Goal: Check status: Check status

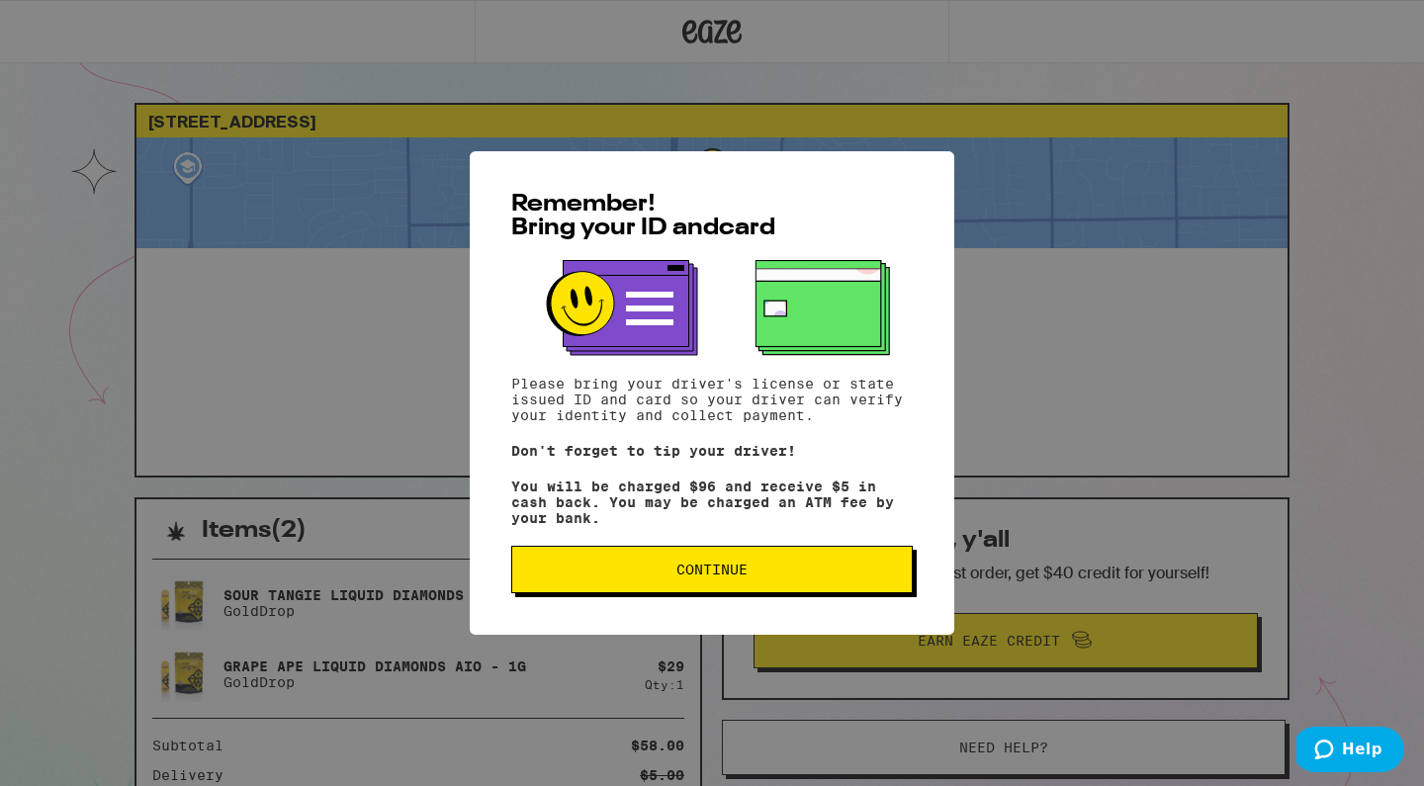
click at [703, 574] on span "Continue" at bounding box center [711, 570] width 71 height 14
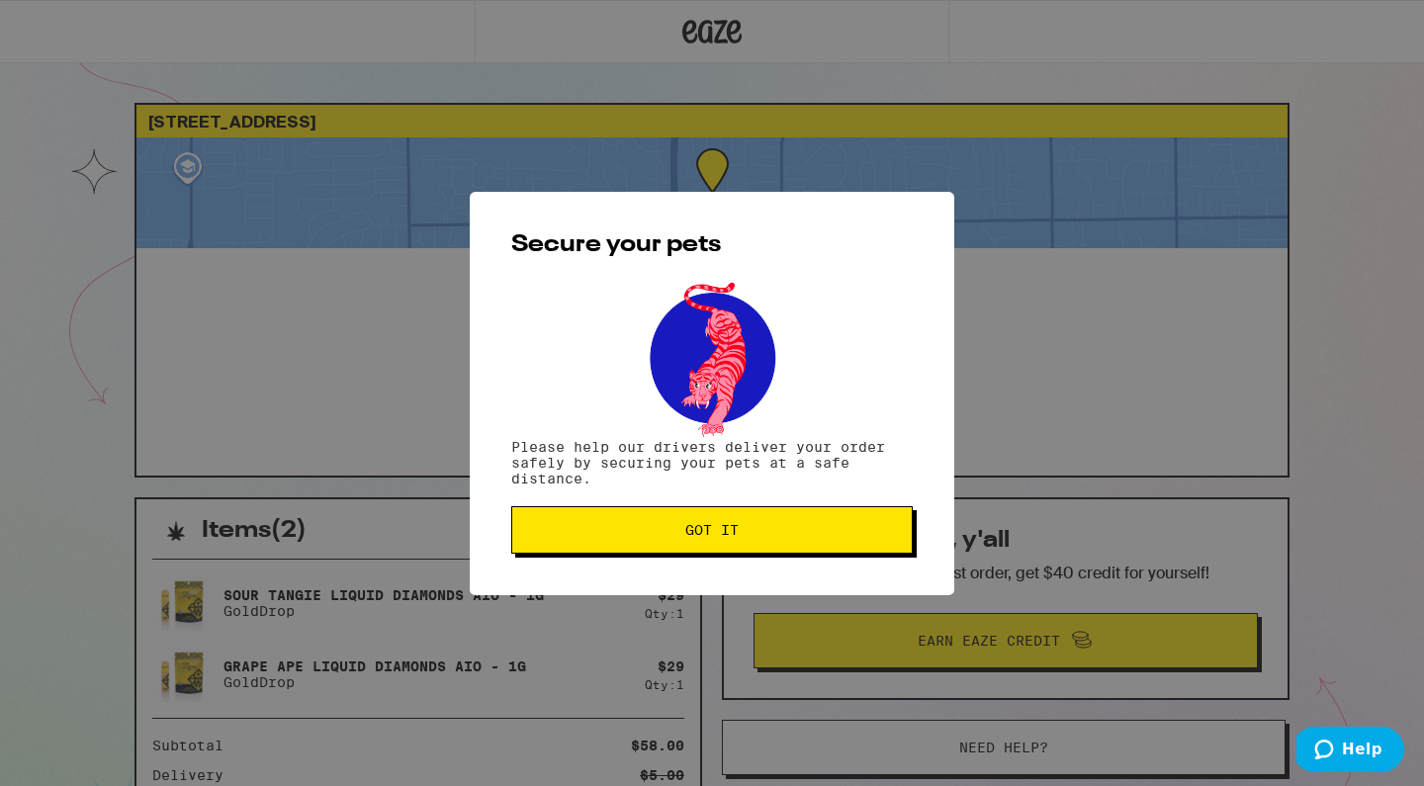
click at [726, 544] on button "Got it" at bounding box center [712, 529] width 402 height 47
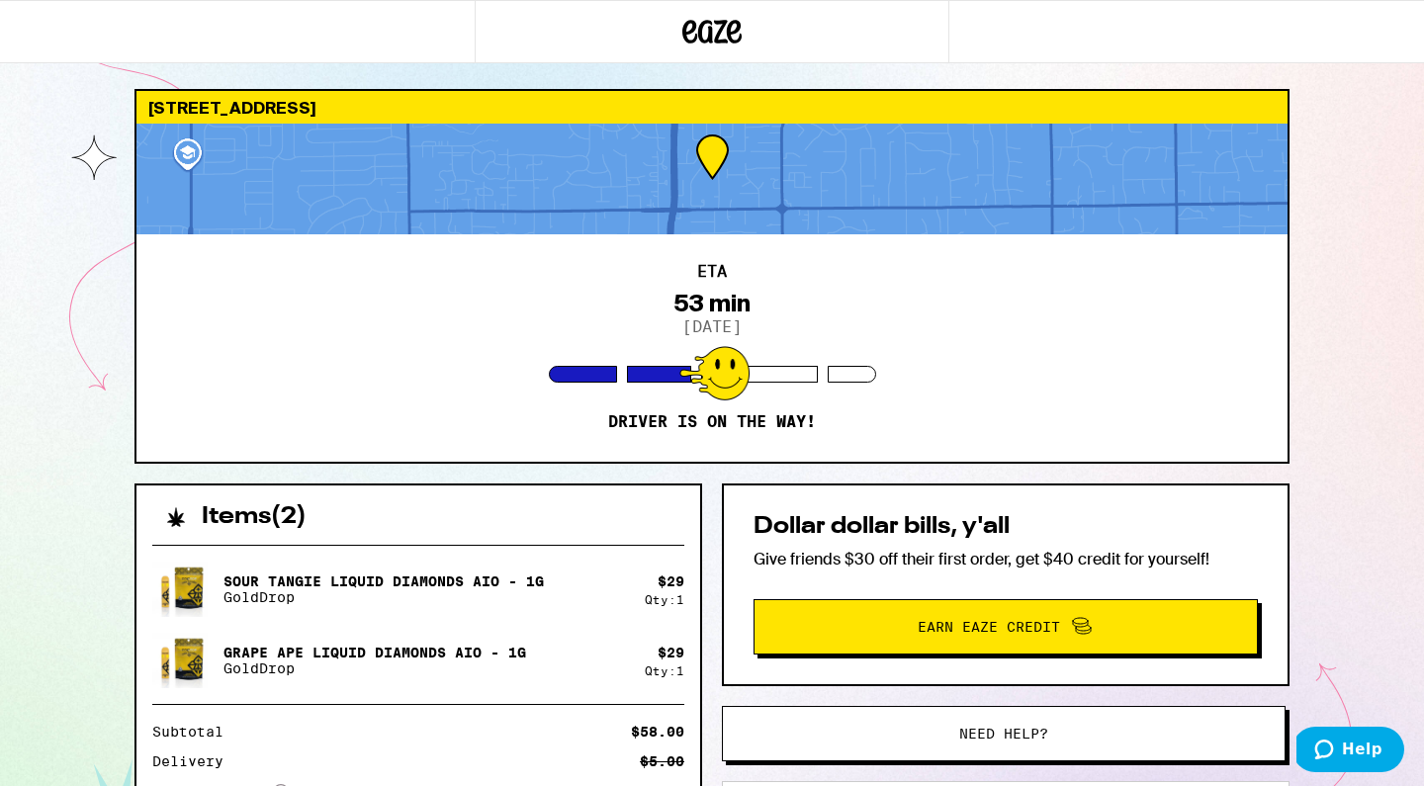
scroll to position [13, 0]
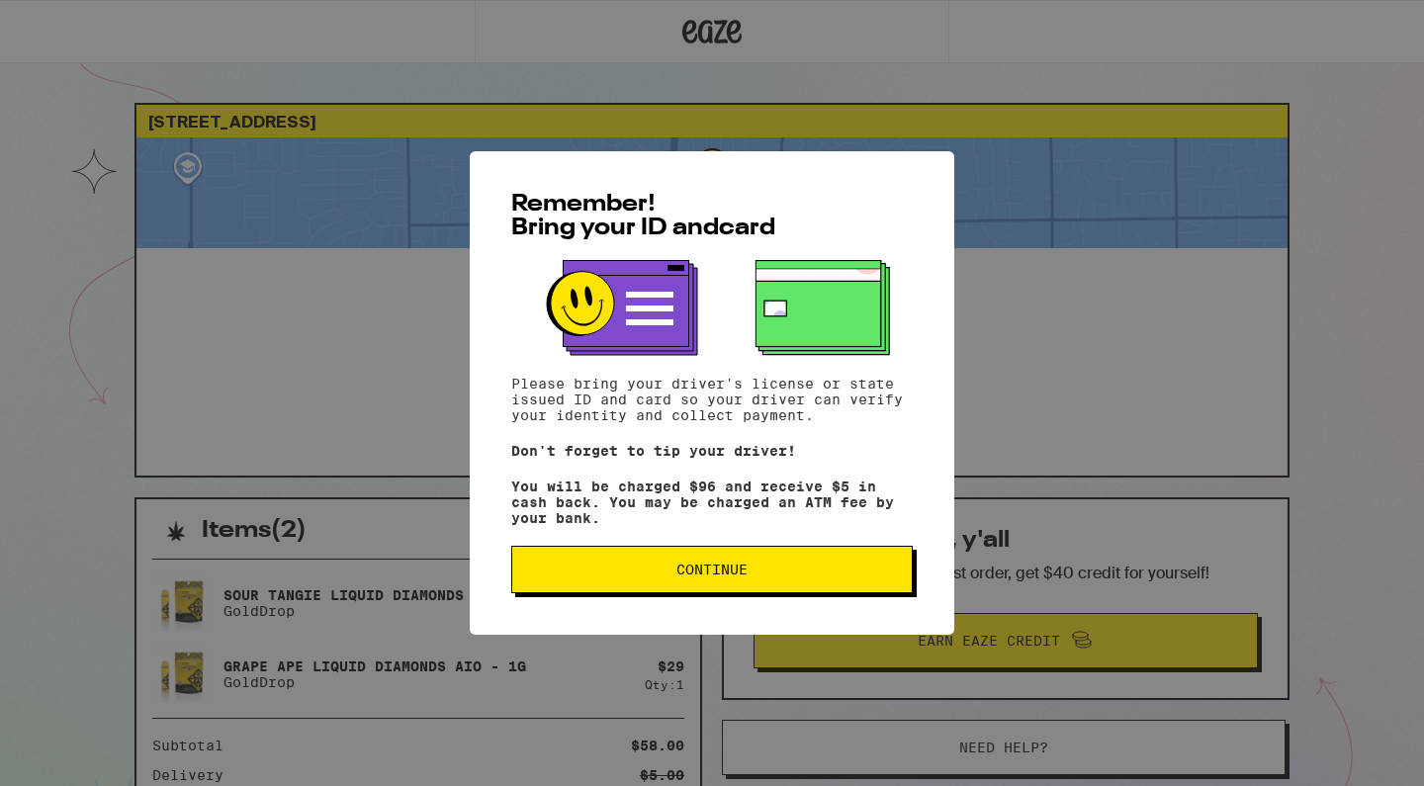
scroll to position [13, 0]
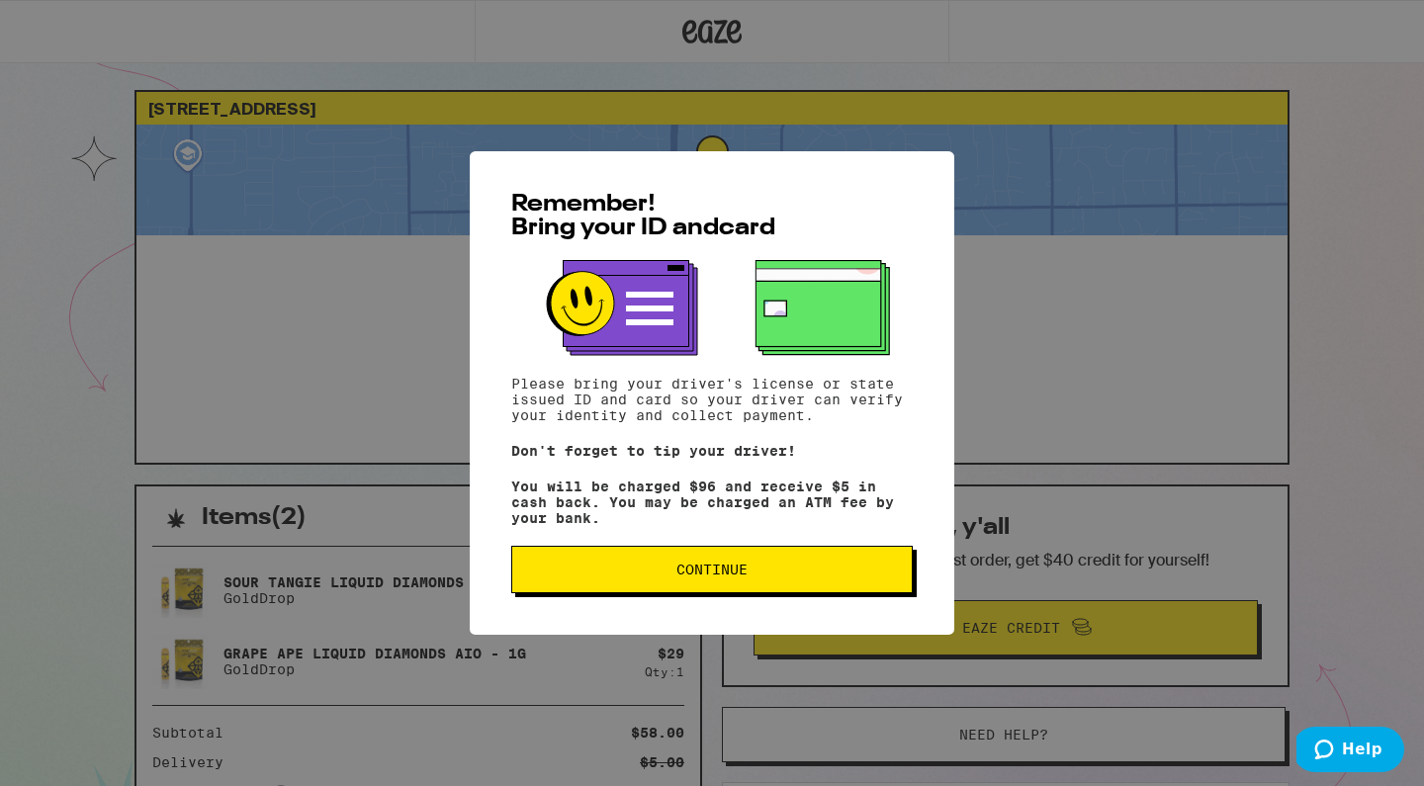
click at [703, 566] on button "Continue" at bounding box center [712, 569] width 402 height 47
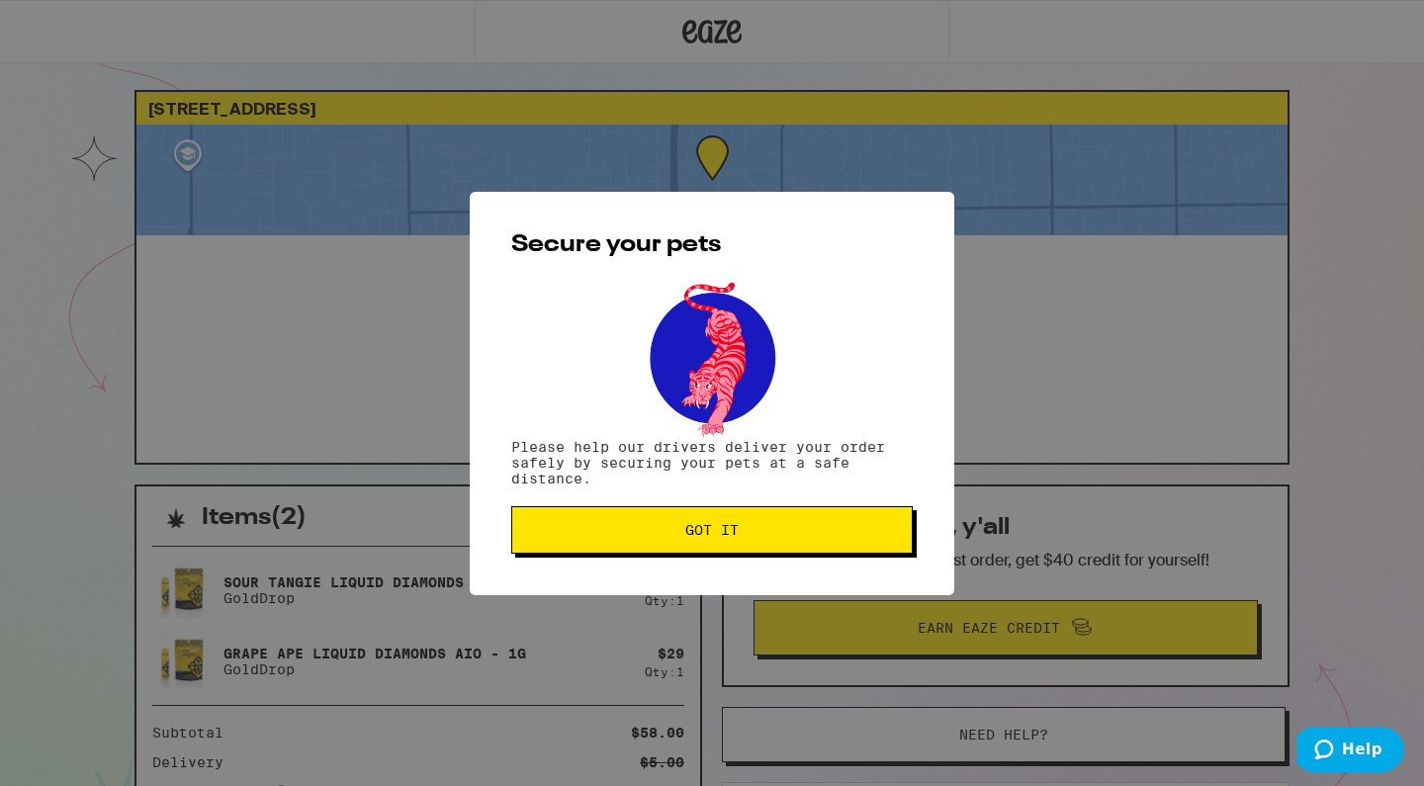
scroll to position [0, 0]
click at [724, 545] on button "Got it" at bounding box center [712, 529] width 402 height 47
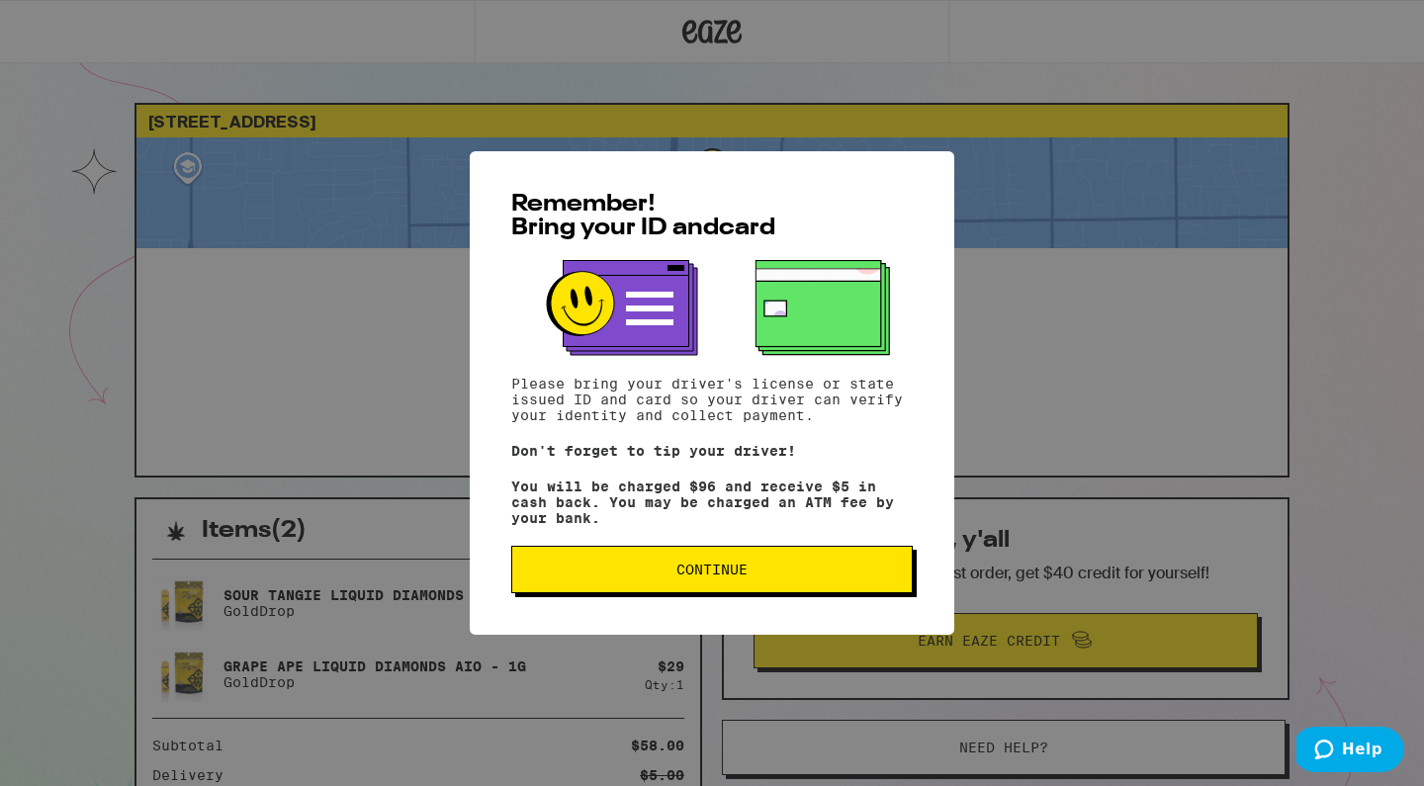
click at [682, 566] on button "Continue" at bounding box center [712, 569] width 402 height 47
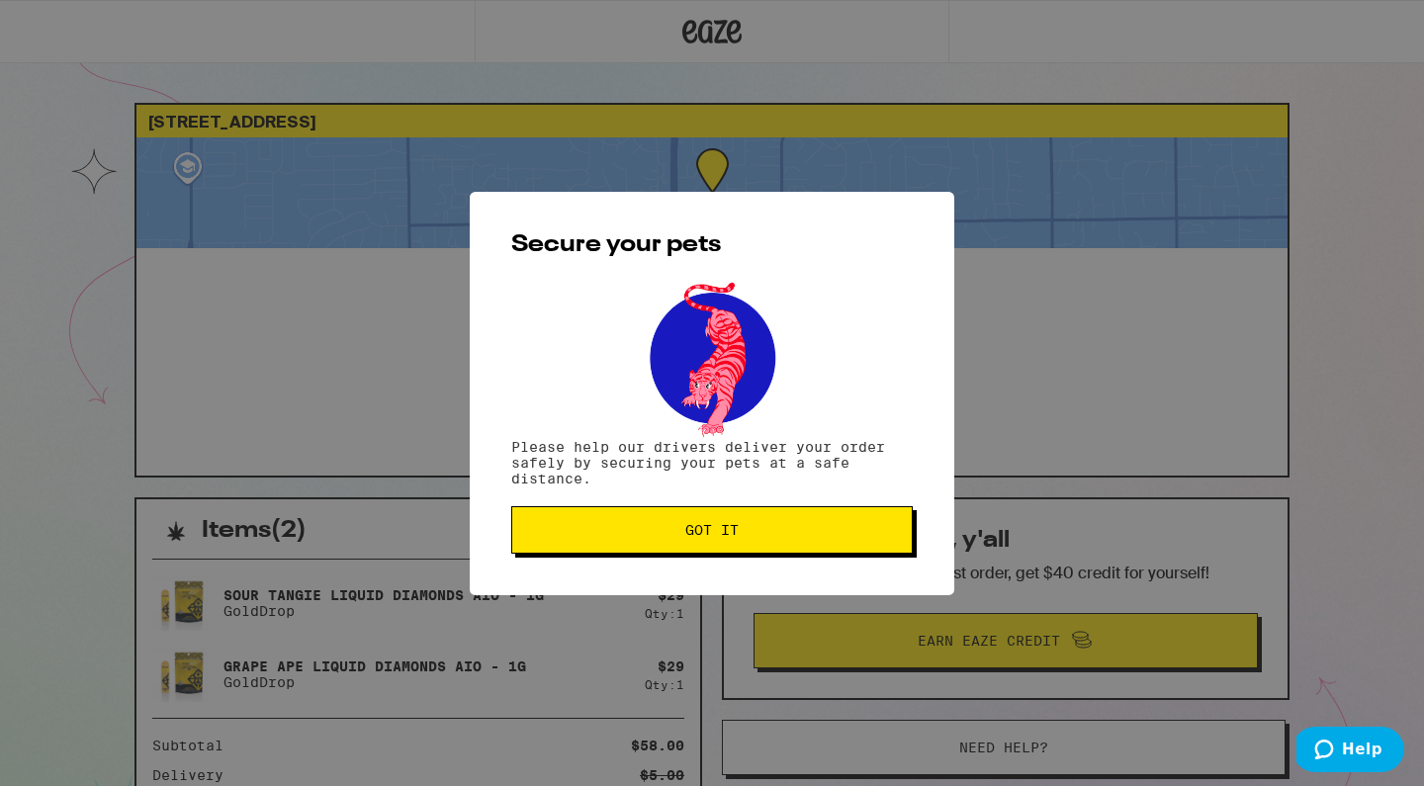
click at [735, 521] on button "Got it" at bounding box center [712, 529] width 402 height 47
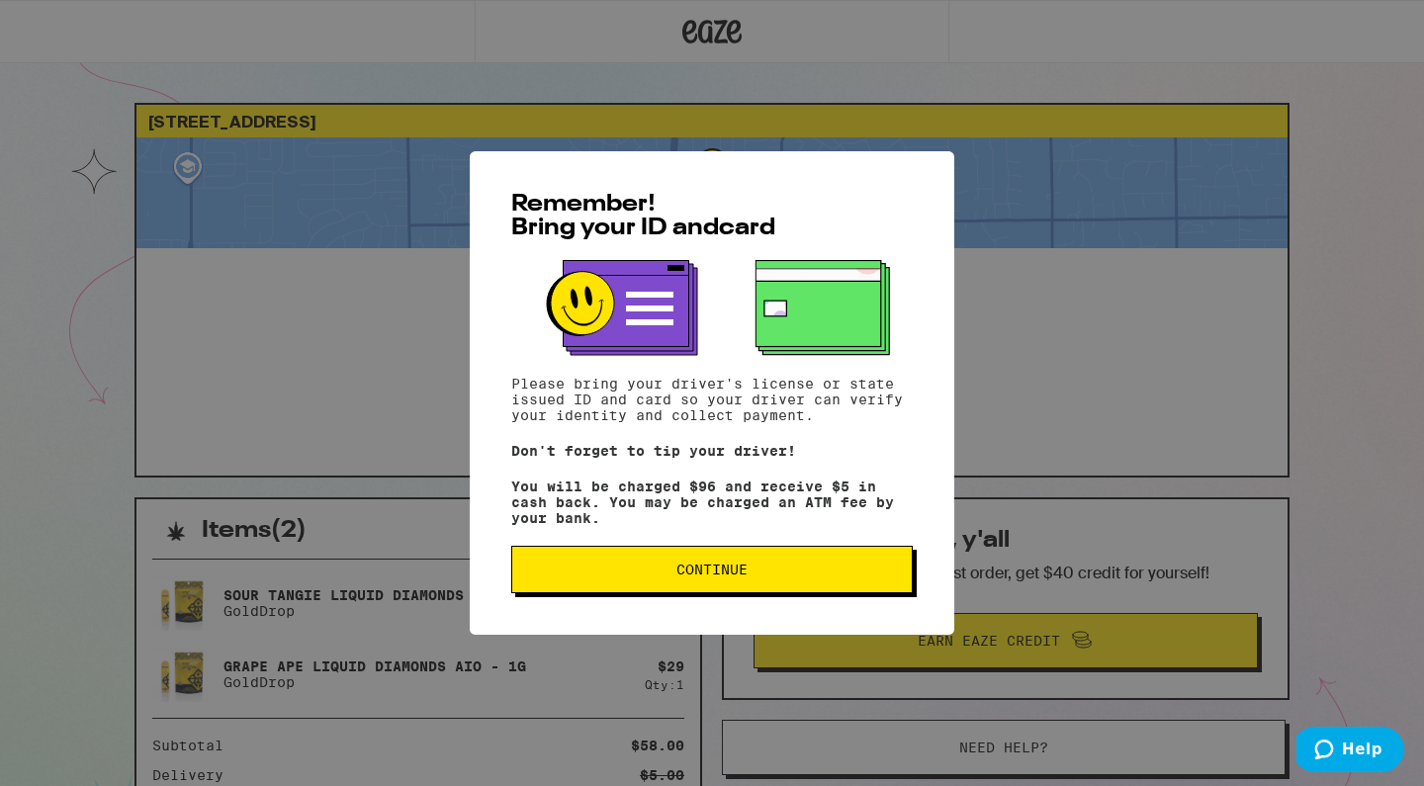
click at [697, 575] on span "Continue" at bounding box center [711, 570] width 71 height 14
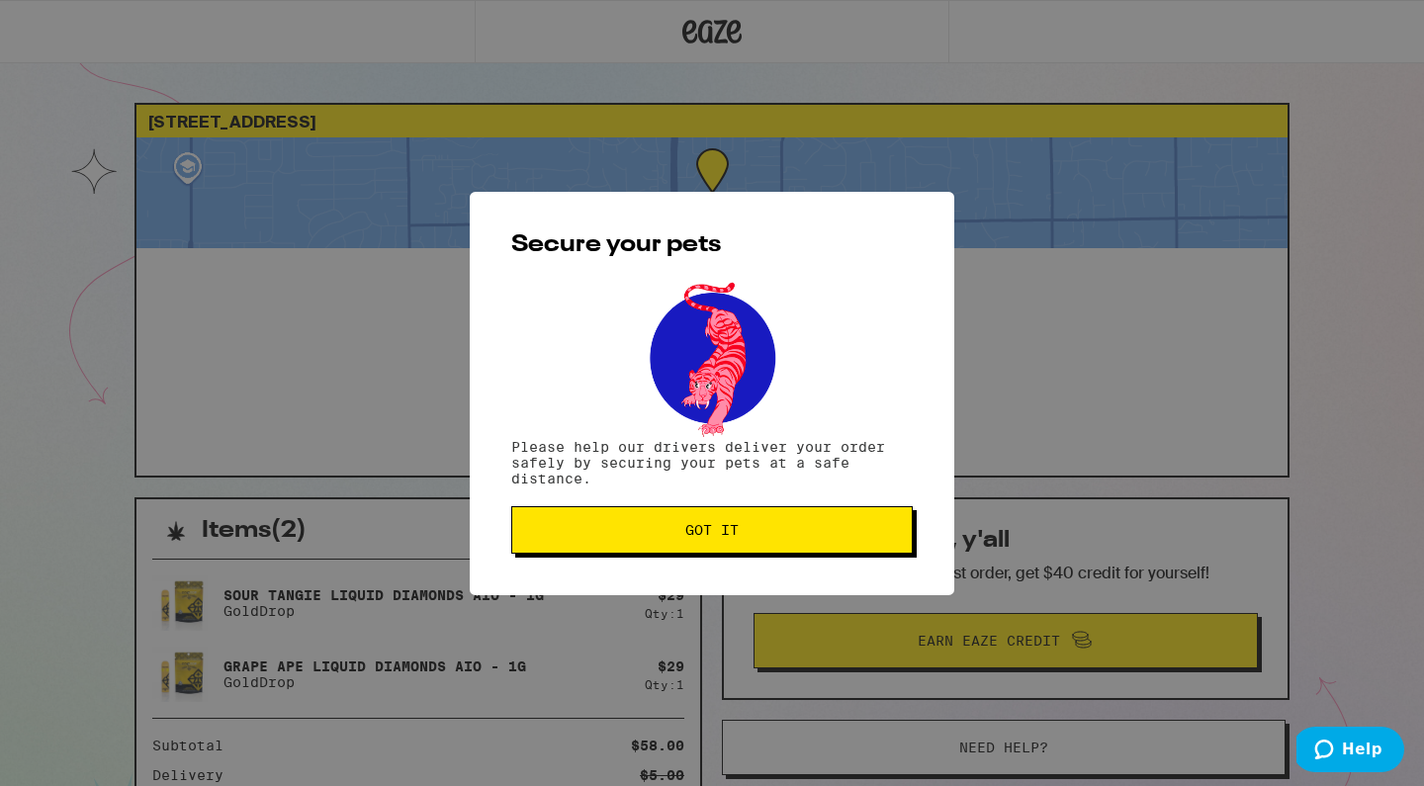
click at [717, 545] on button "Got it" at bounding box center [712, 529] width 402 height 47
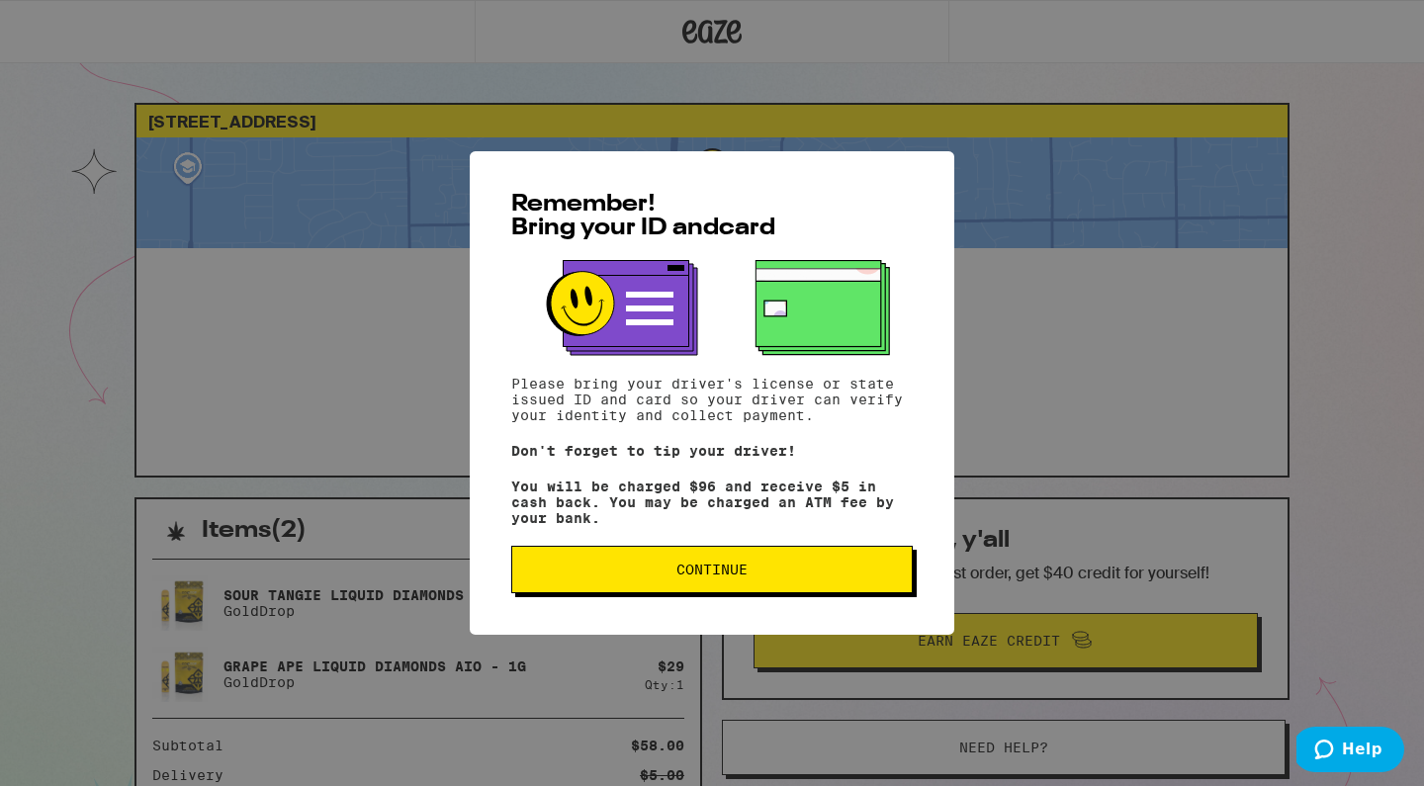
click at [697, 586] on button "Continue" at bounding box center [712, 569] width 402 height 47
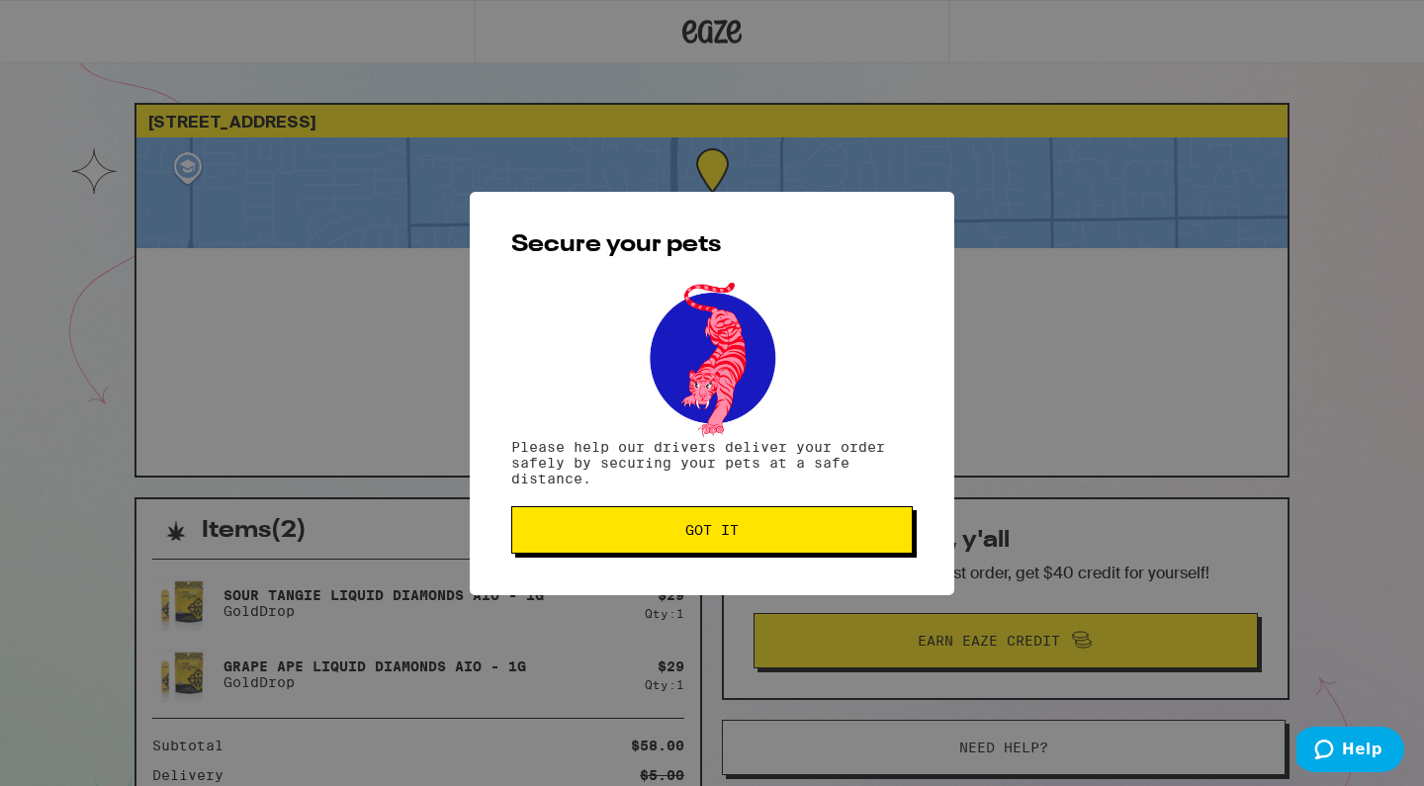
click at [735, 537] on span "Got it" at bounding box center [711, 530] width 53 height 14
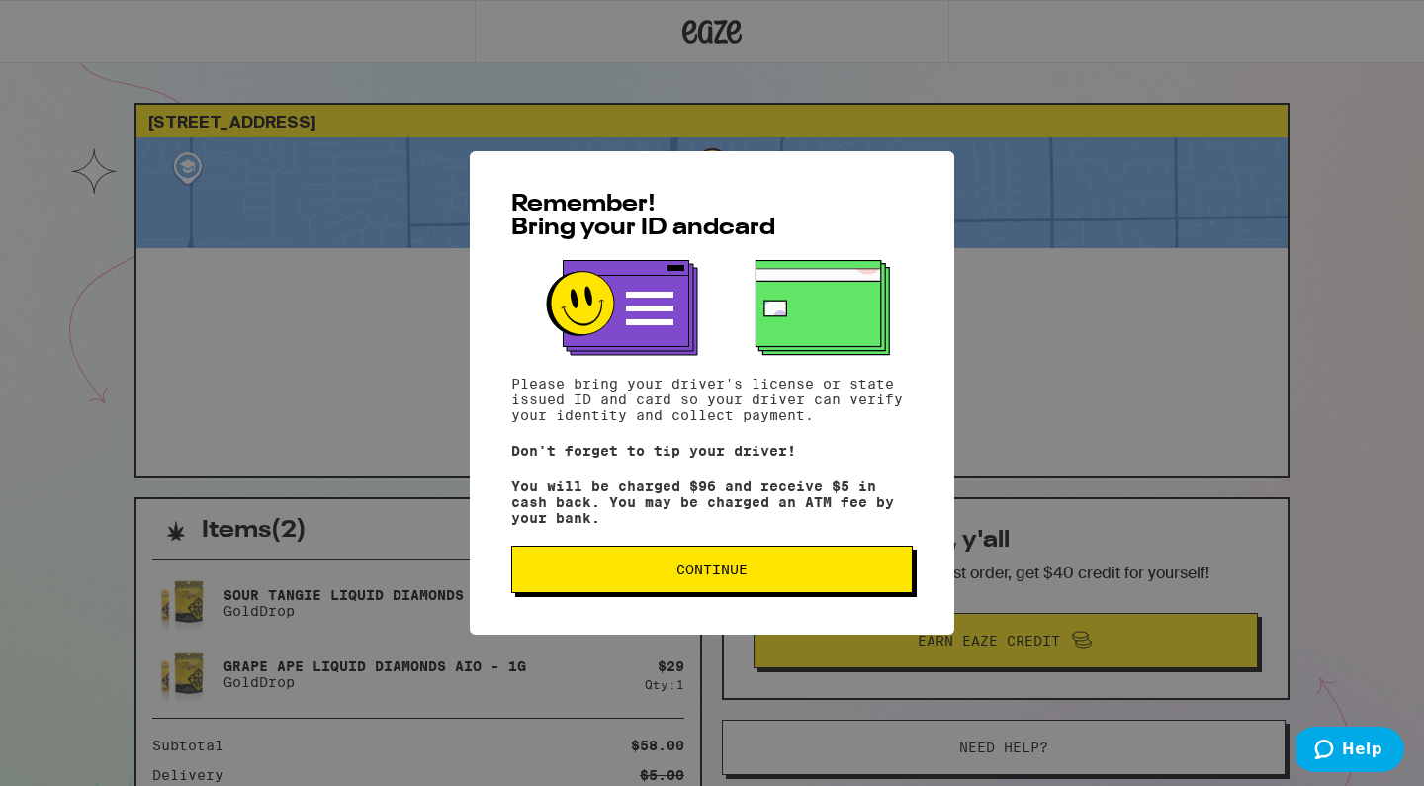
click at [655, 568] on button "Continue" at bounding box center [712, 569] width 402 height 47
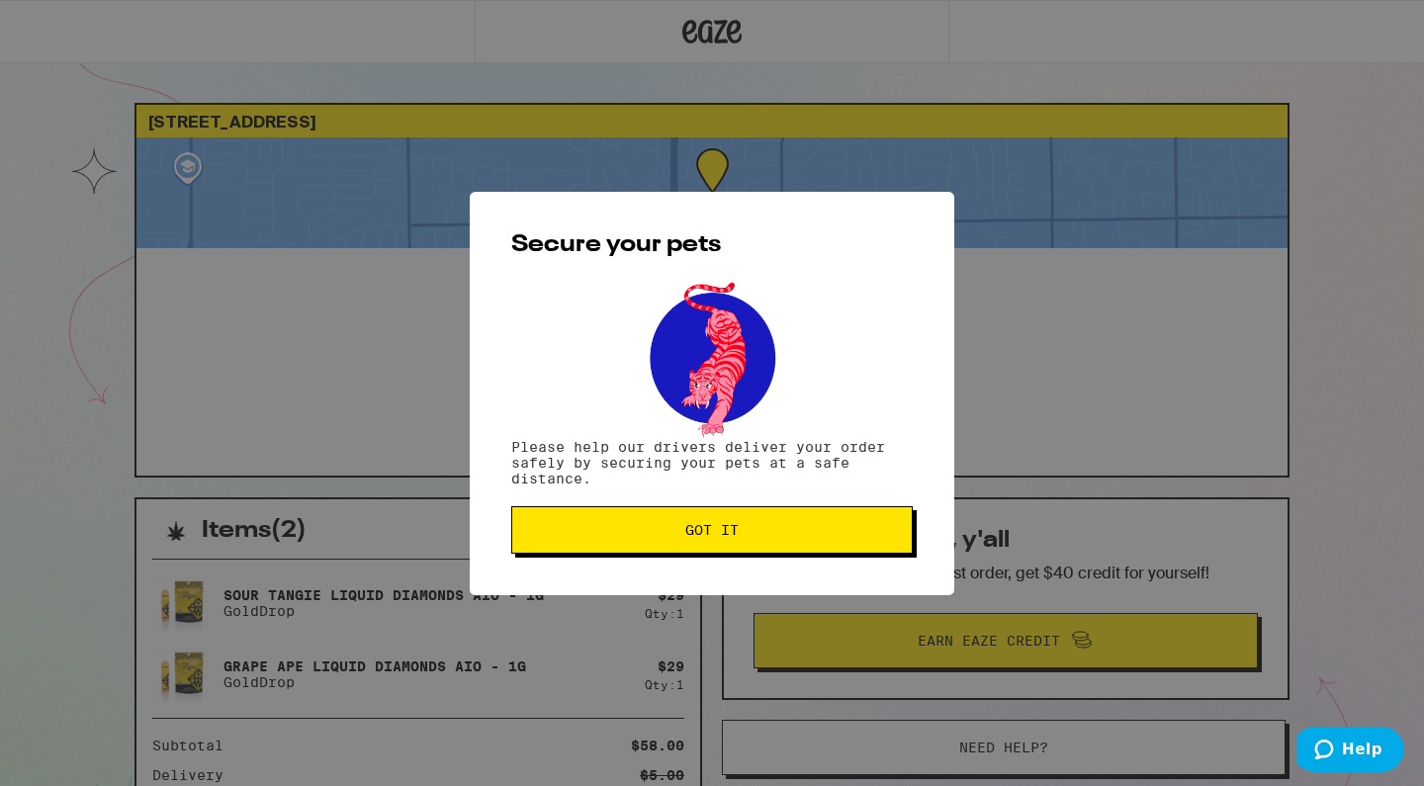
click at [669, 547] on button "Got it" at bounding box center [712, 529] width 402 height 47
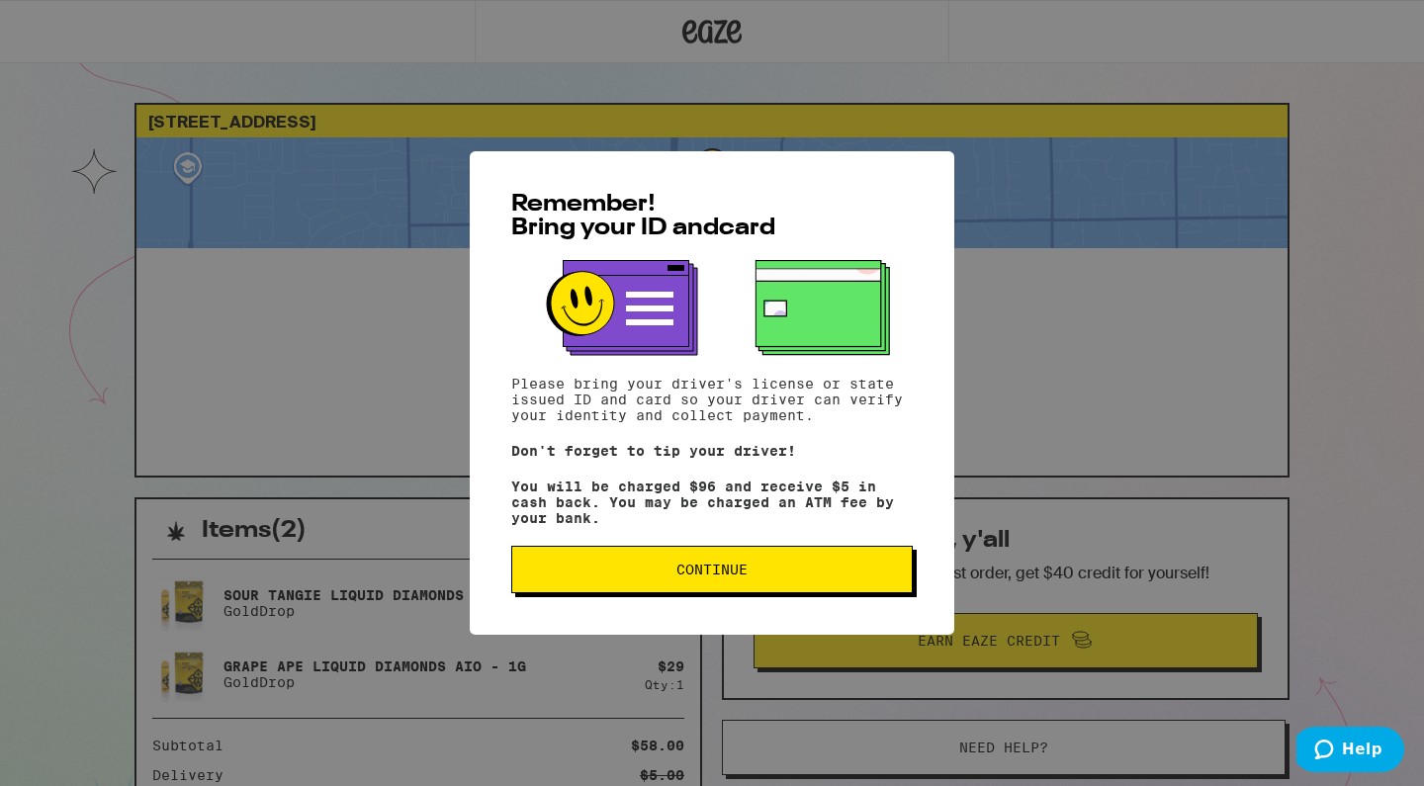
click at [690, 570] on span "Continue" at bounding box center [711, 570] width 71 height 14
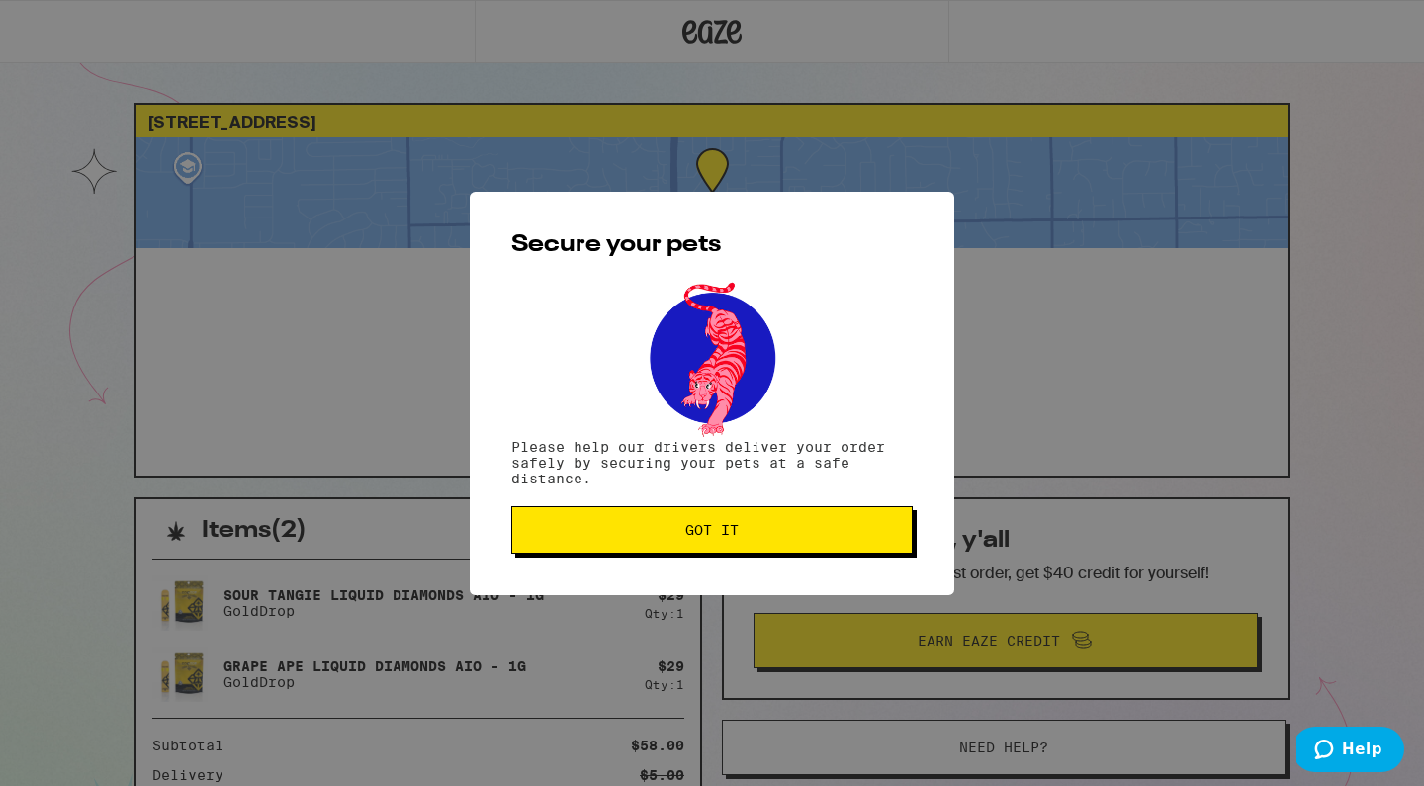
click at [724, 533] on span "Got it" at bounding box center [711, 530] width 53 height 14
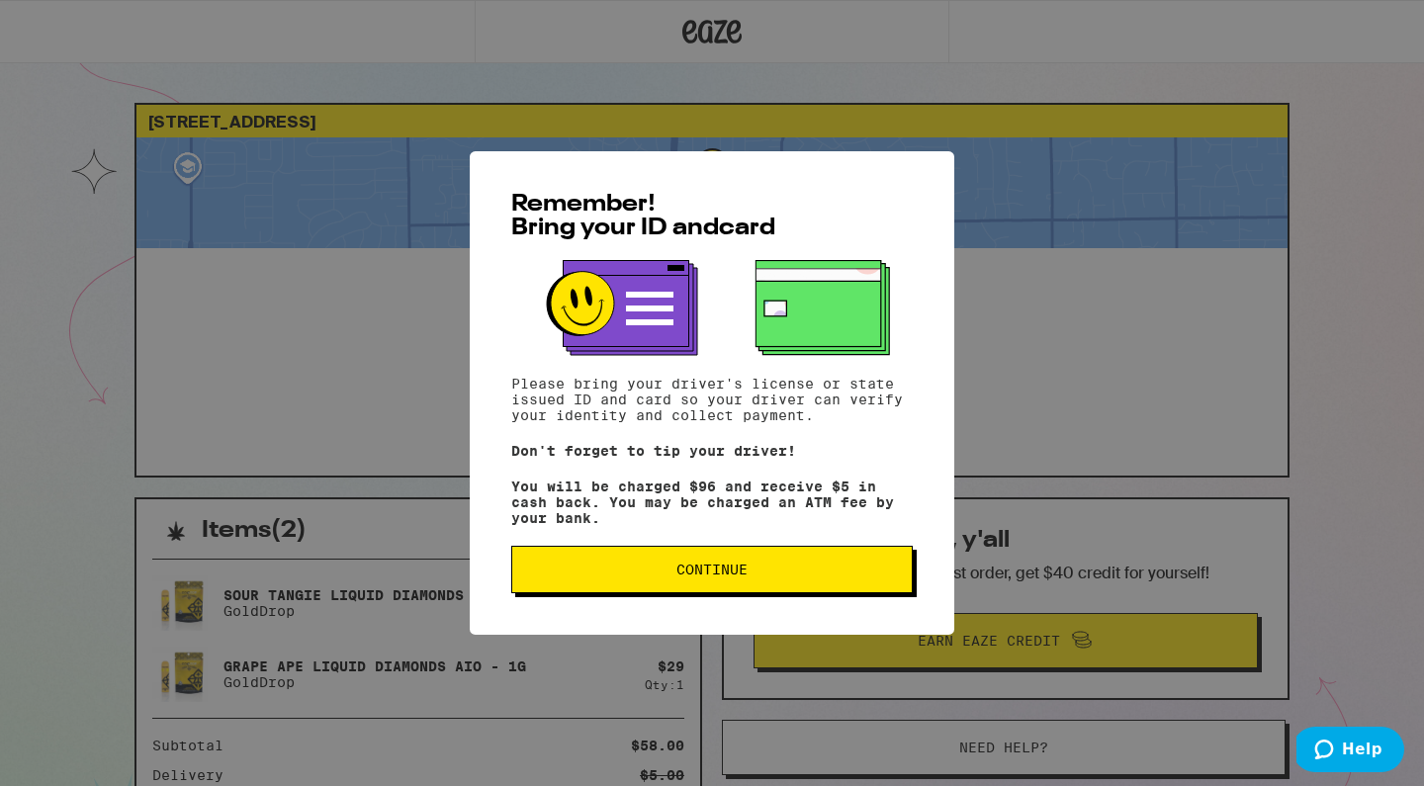
click at [653, 592] on button "Continue" at bounding box center [712, 569] width 402 height 47
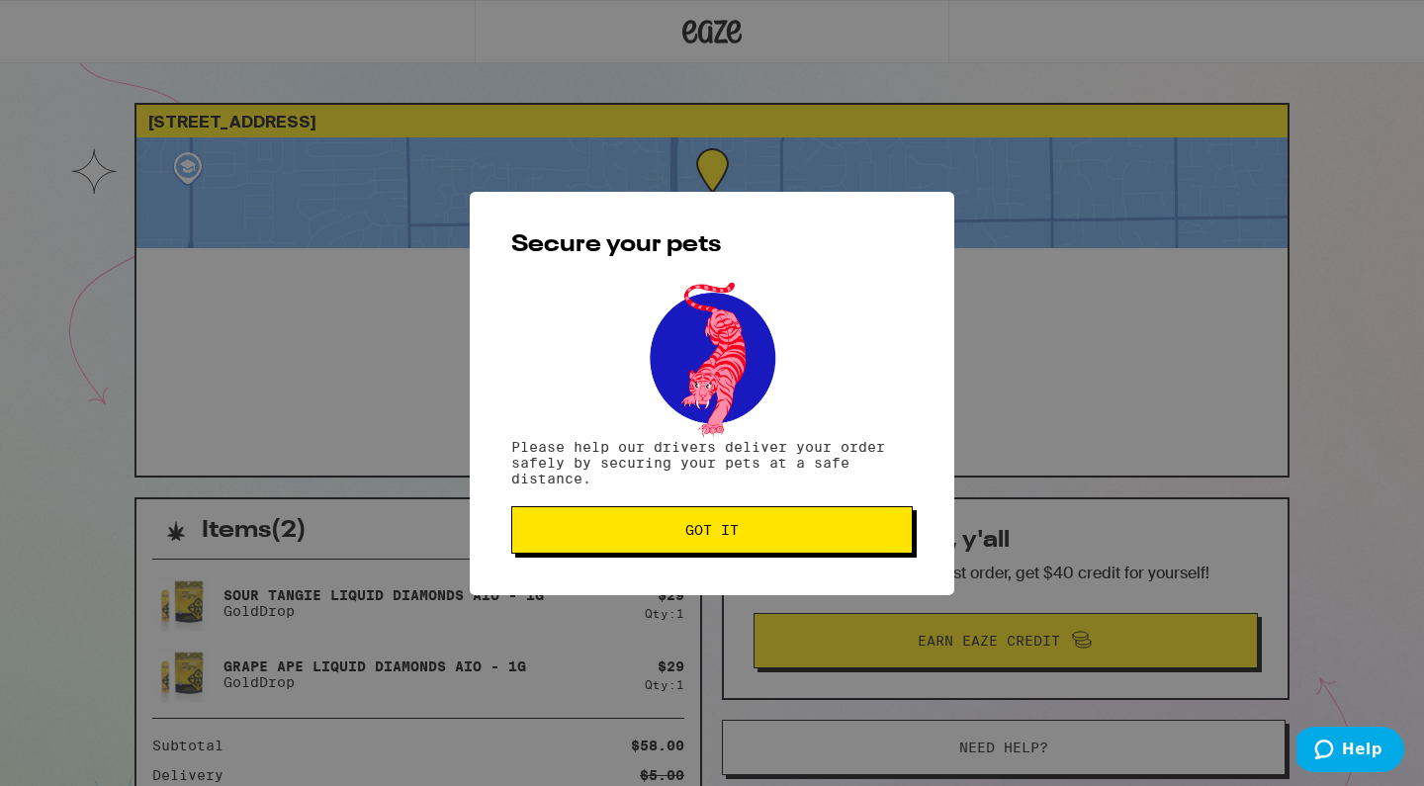
click at [685, 534] on span "Got it" at bounding box center [711, 530] width 53 height 14
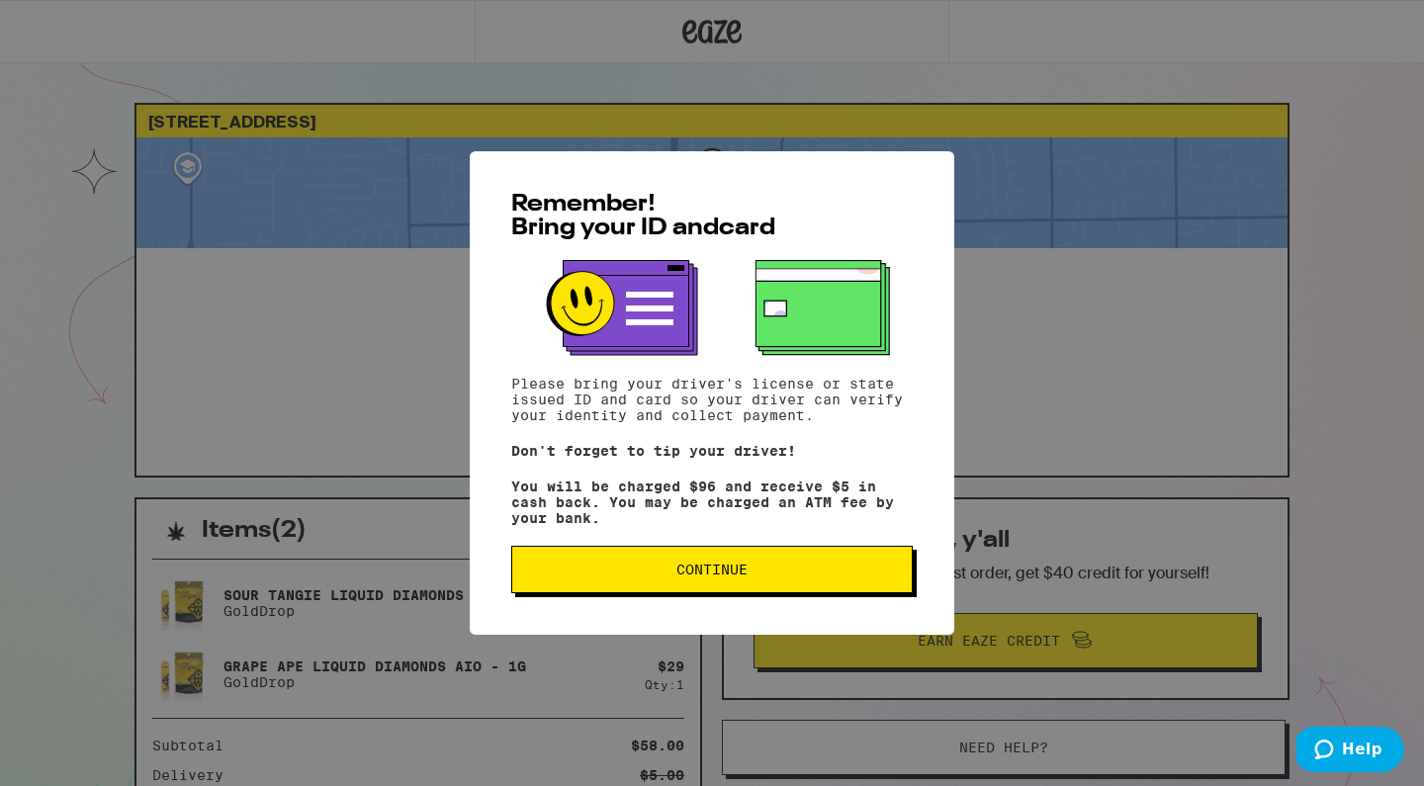
click at [669, 584] on button "Continue" at bounding box center [712, 569] width 402 height 47
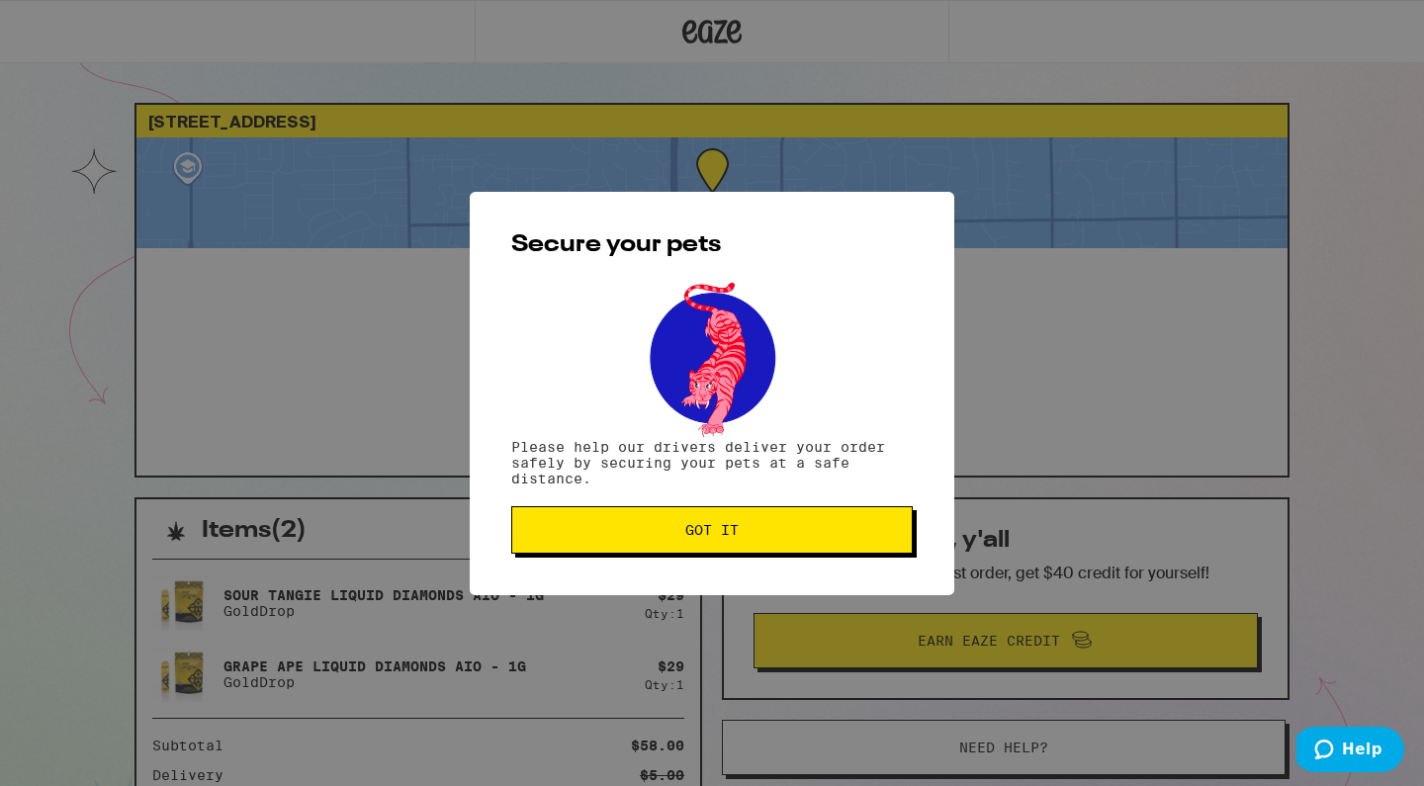
click at [698, 537] on span "Got it" at bounding box center [711, 530] width 53 height 14
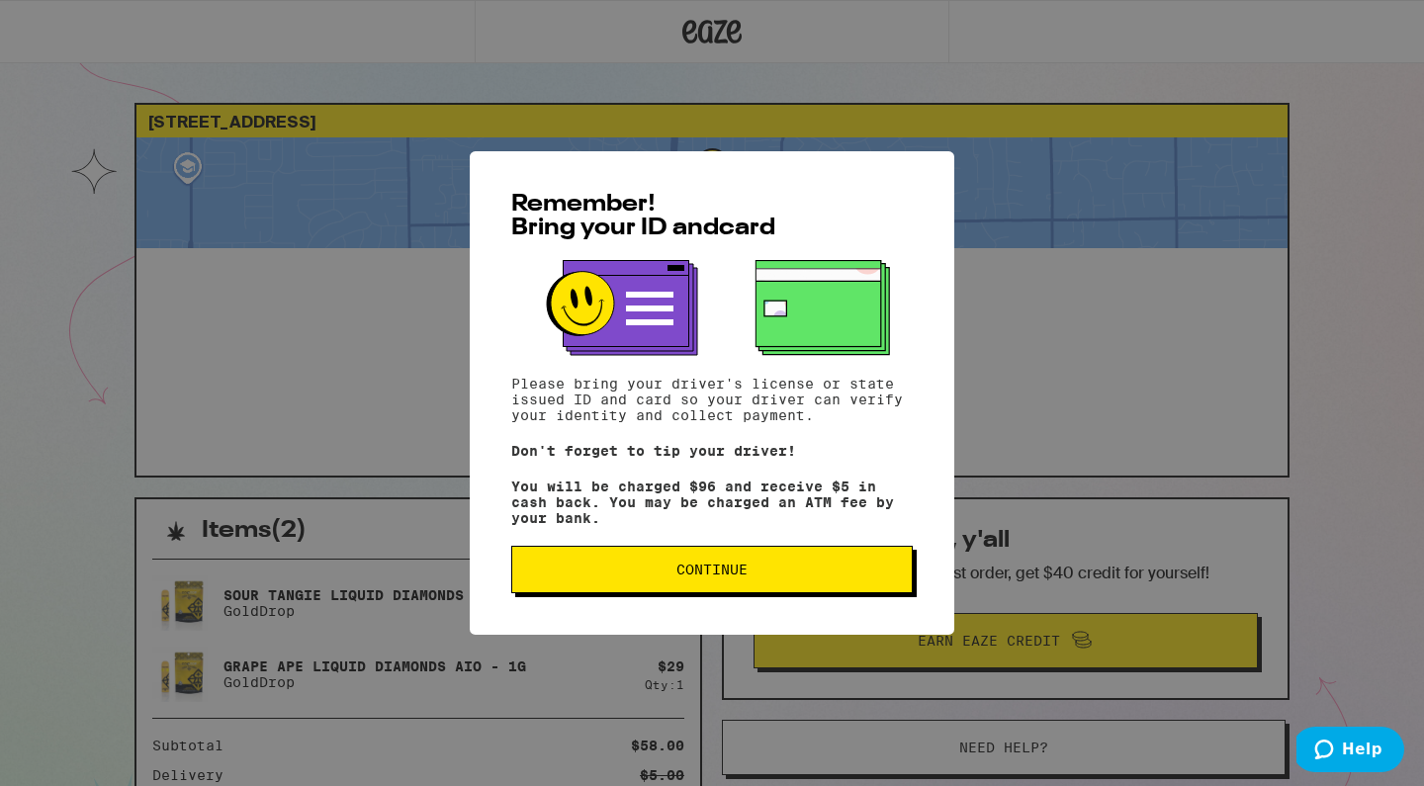
click at [726, 562] on button "Continue" at bounding box center [712, 569] width 402 height 47
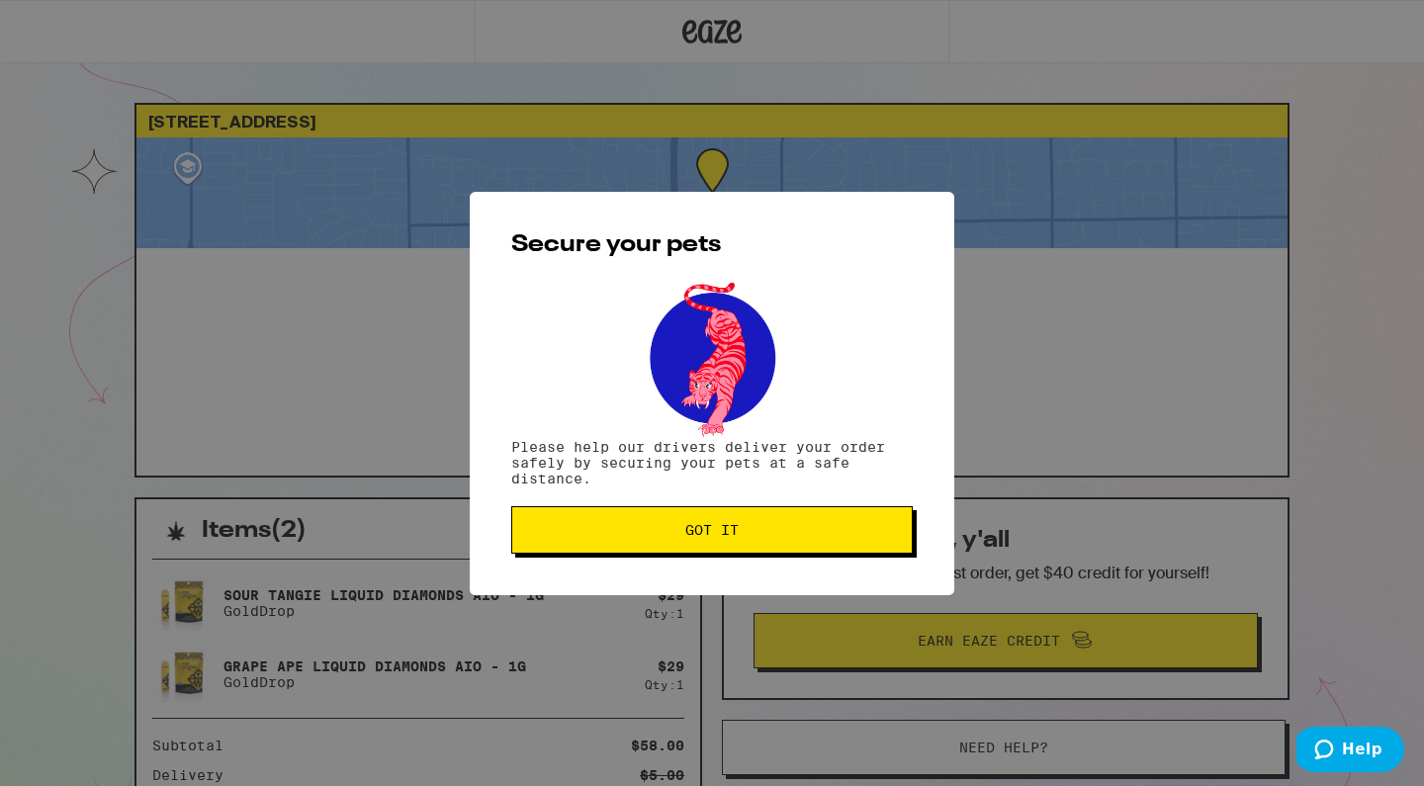
click at [737, 543] on button "Got it" at bounding box center [712, 529] width 402 height 47
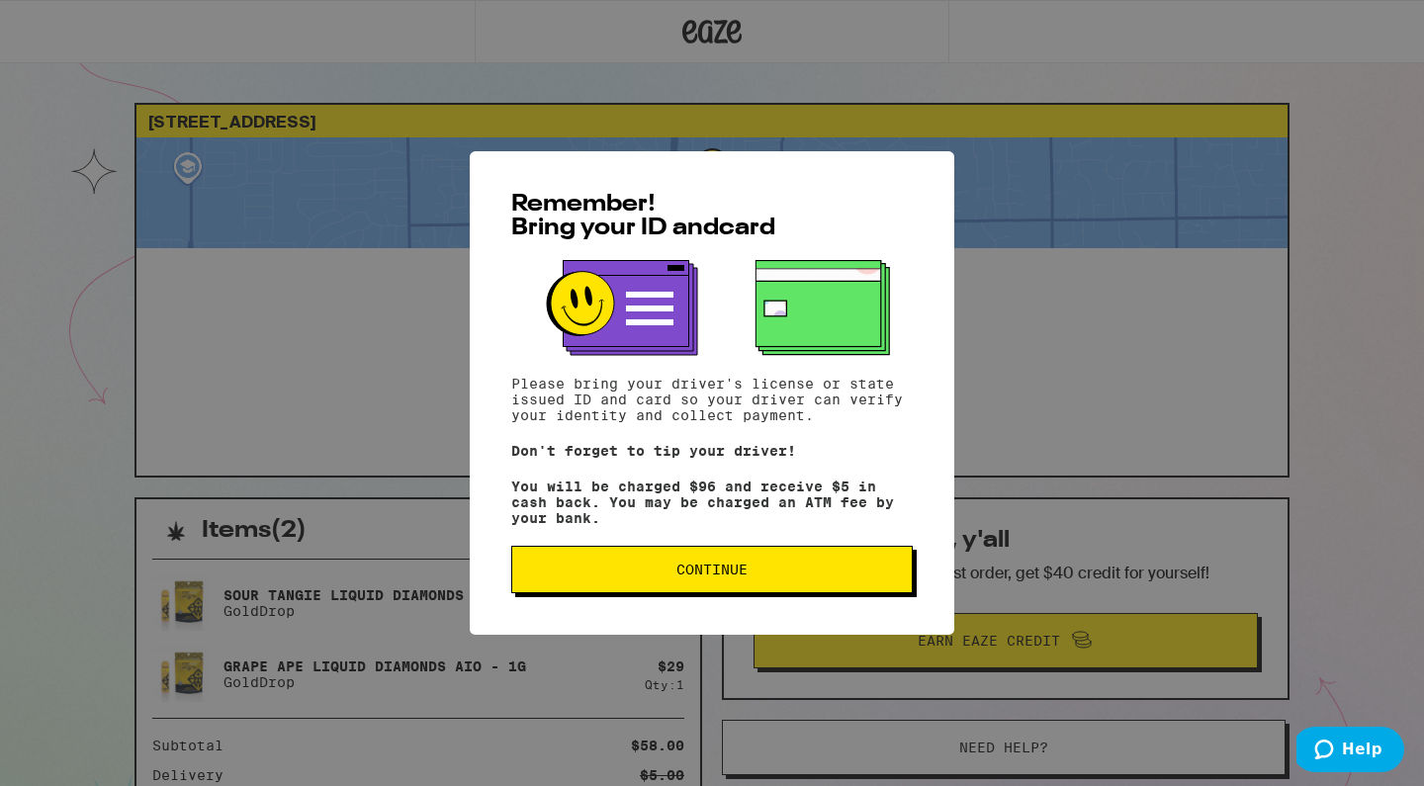
click at [771, 573] on span "Continue" at bounding box center [712, 570] width 368 height 14
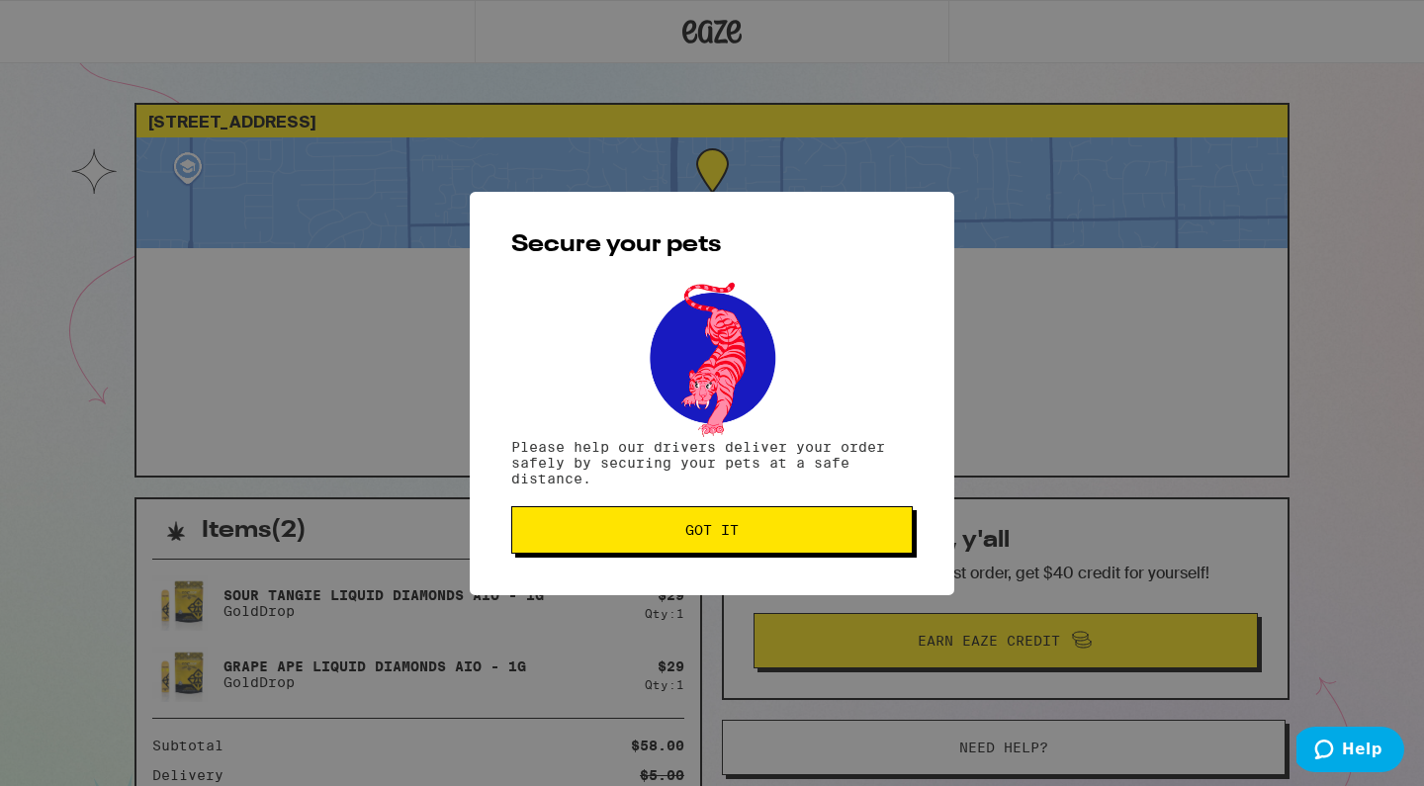
click at [782, 537] on span "Got it" at bounding box center [712, 530] width 368 height 14
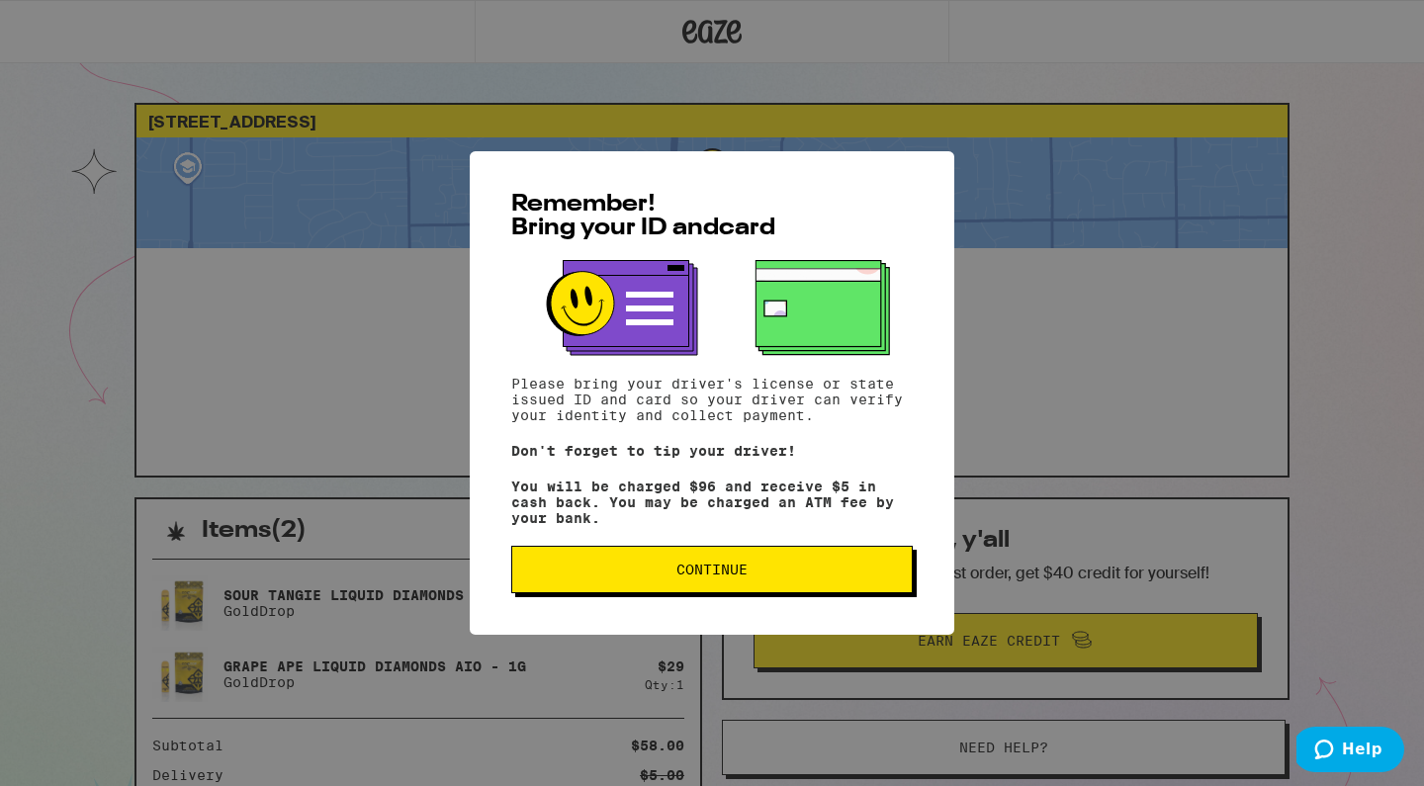
click at [694, 558] on button "Continue" at bounding box center [712, 569] width 402 height 47
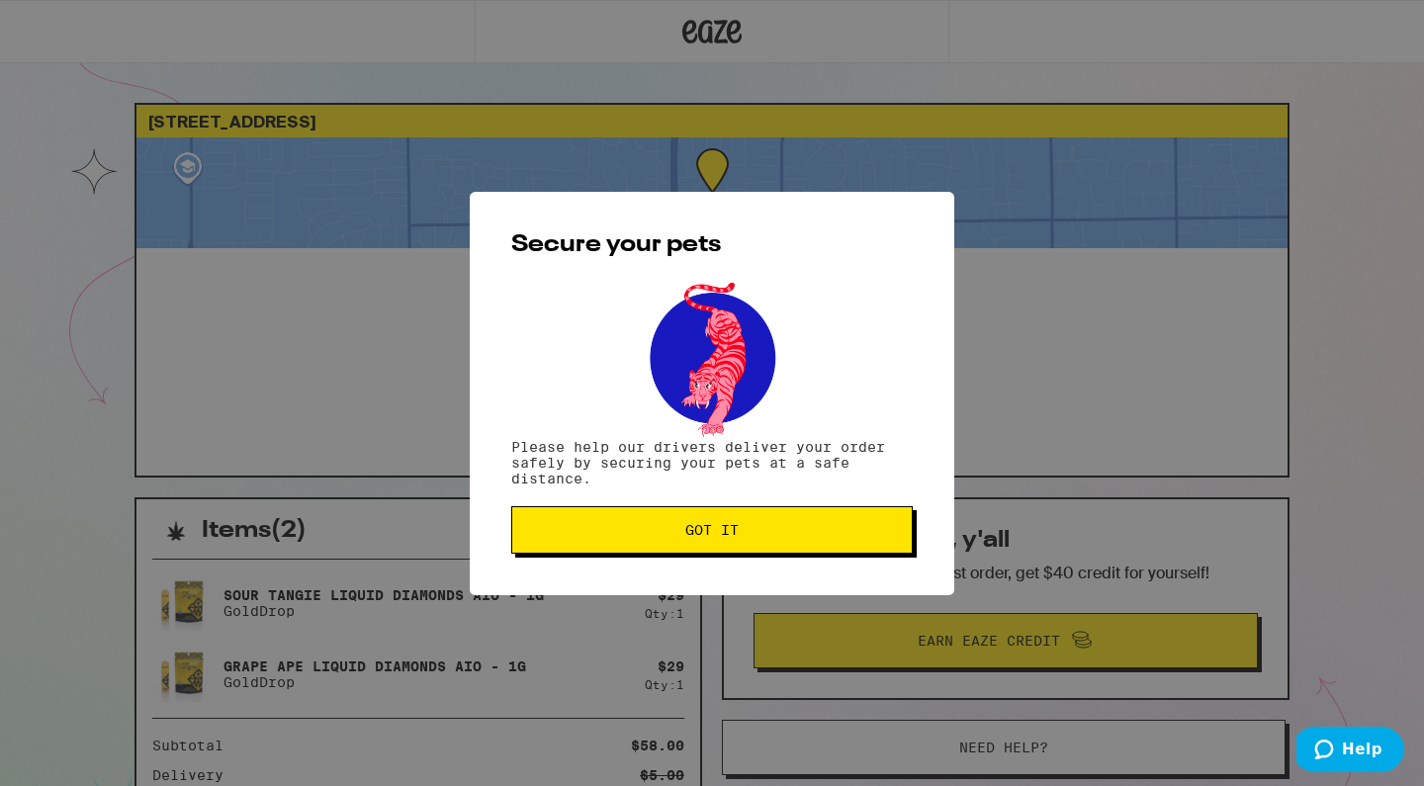
click at [719, 528] on span "Got it" at bounding box center [711, 530] width 53 height 14
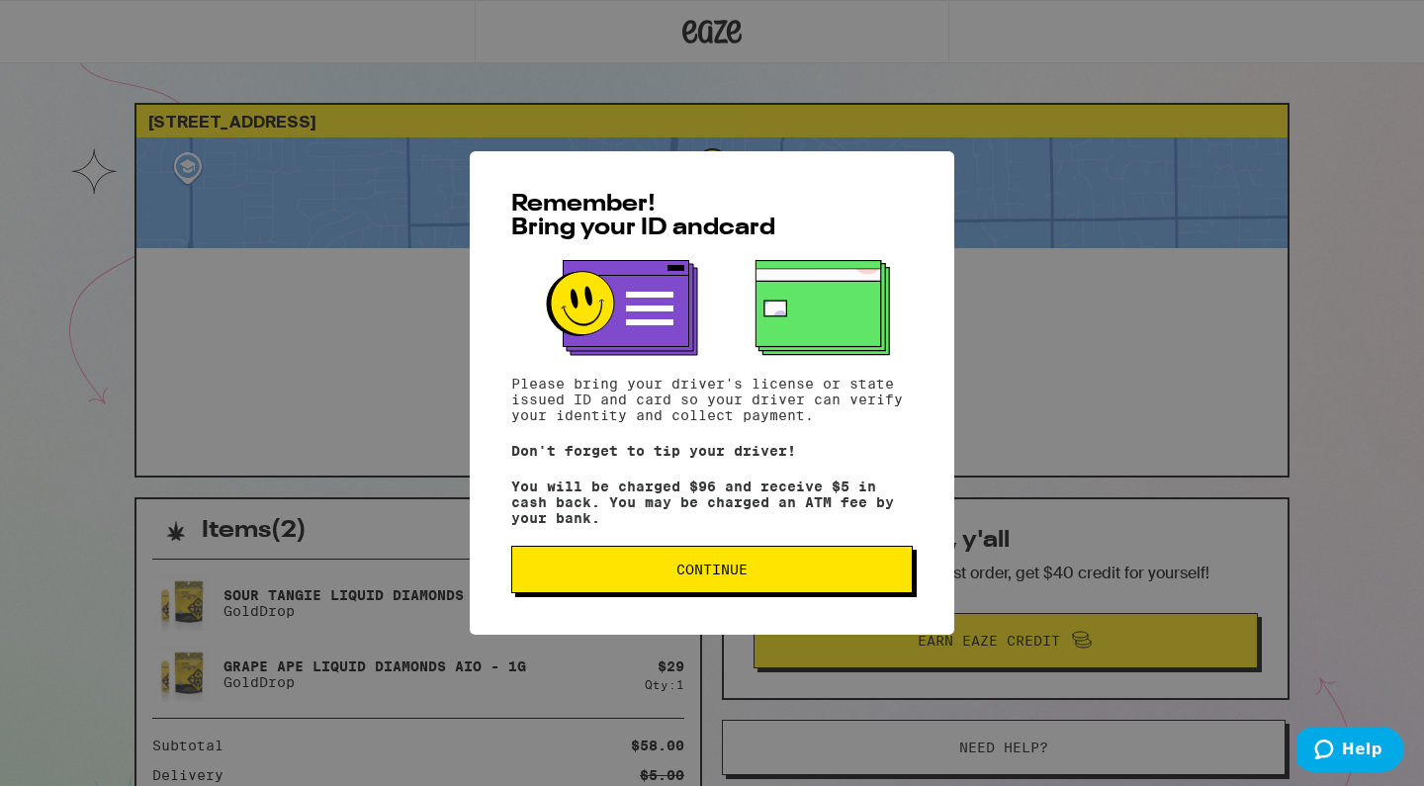
click at [701, 577] on span "Continue" at bounding box center [711, 570] width 71 height 14
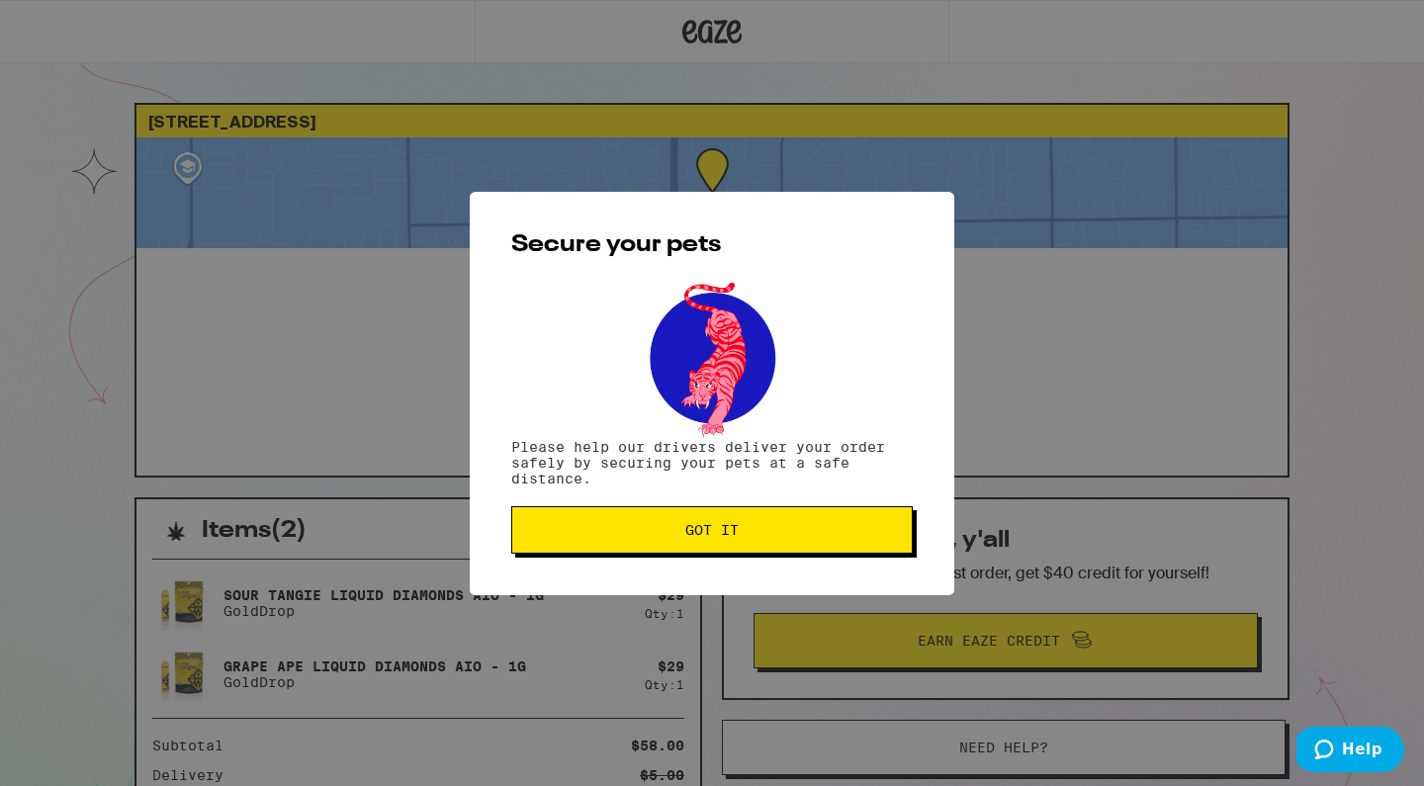
click at [704, 551] on button "Got it" at bounding box center [712, 529] width 402 height 47
